Goal: Information Seeking & Learning: Check status

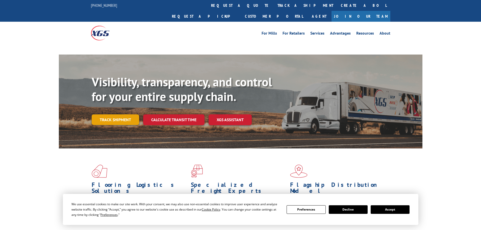
click at [130, 114] on link "Track shipment" at bounding box center [115, 119] width 47 height 11
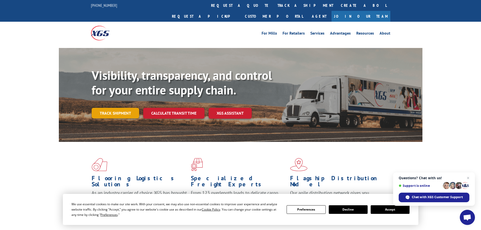
click at [123, 108] on link "Track shipment" at bounding box center [115, 113] width 47 height 11
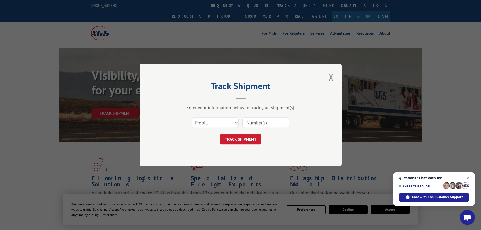
click at [258, 122] on input at bounding box center [265, 122] width 46 height 11
paste input "17225109"
type input "17225109"
click at [246, 140] on button "TRACK SHIPMENT" at bounding box center [240, 139] width 41 height 11
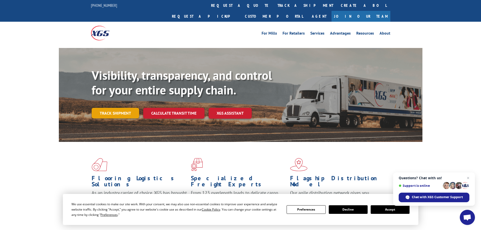
click at [120, 108] on link "Track shipment" at bounding box center [115, 113] width 47 height 11
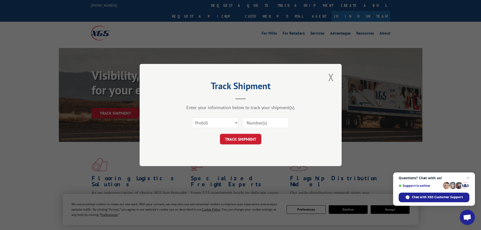
click at [263, 122] on input at bounding box center [265, 122] width 46 height 11
paste input "17225048"
type input "17225048"
click at [243, 142] on button "TRACK SHIPMENT" at bounding box center [240, 139] width 41 height 11
